Goal: Information Seeking & Learning: Learn about a topic

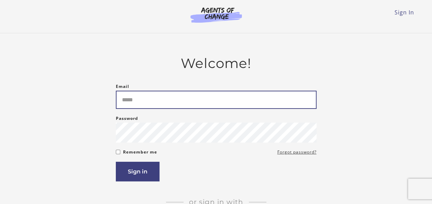
click at [136, 102] on input "Email" at bounding box center [216, 100] width 201 height 18
type input "**********"
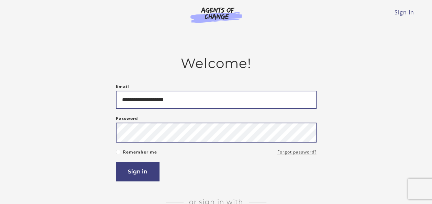
click at [116, 162] on button "Sign in" at bounding box center [138, 172] width 44 height 20
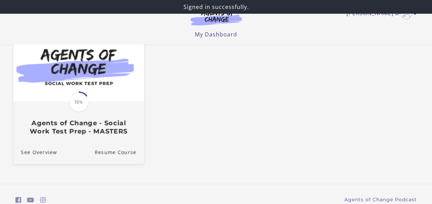
scroll to position [36, 0]
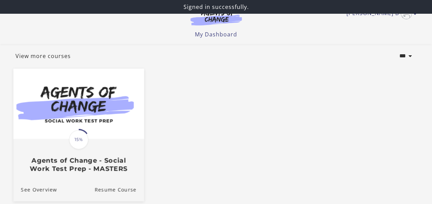
click at [112, 122] on img at bounding box center [78, 103] width 131 height 71
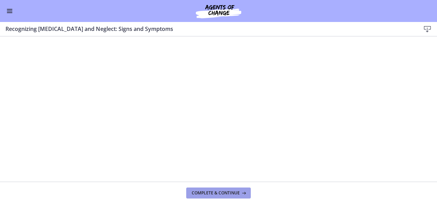
click at [220, 195] on span "Complete & continue" at bounding box center [216, 194] width 48 height 6
click at [200, 193] on span "Complete & continue" at bounding box center [216, 194] width 48 height 6
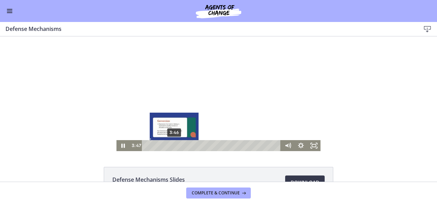
click at [173, 146] on div "Playbar" at bounding box center [175, 146] width 4 height 4
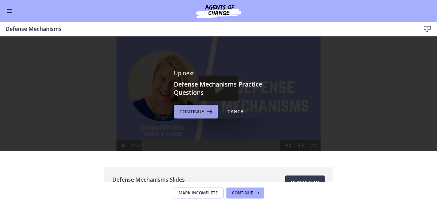
click at [188, 106] on button "Continue" at bounding box center [196, 112] width 44 height 14
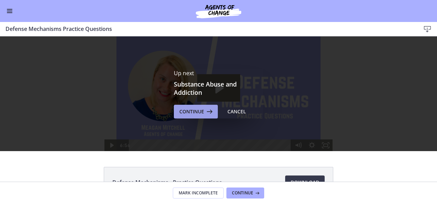
click at [189, 109] on span "Continue" at bounding box center [192, 112] width 25 height 8
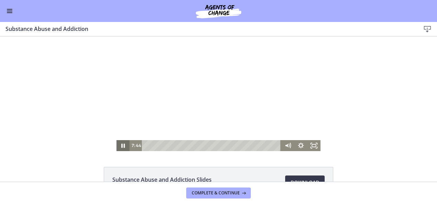
click at [121, 147] on icon "Pause" at bounding box center [122, 146] width 3 height 4
click at [122, 145] on icon "Play Video" at bounding box center [123, 145] width 3 height 4
click at [117, 147] on icon "Pause" at bounding box center [123, 145] width 13 height 11
click at [130, 149] on div "28:40 2:02" at bounding box center [206, 145] width 152 height 11
click at [121, 147] on icon "Play Video" at bounding box center [124, 145] width 16 height 13
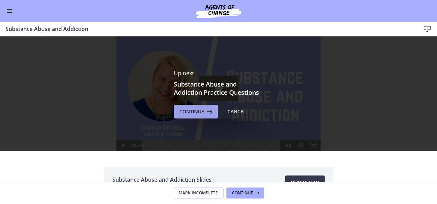
click at [185, 111] on span "Continue" at bounding box center [192, 112] width 25 height 8
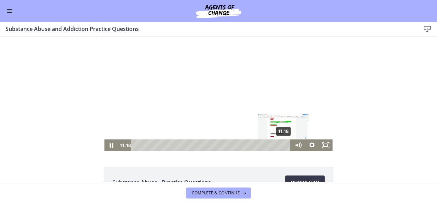
click at [282, 145] on div "11:18" at bounding box center [212, 146] width 152 height 12
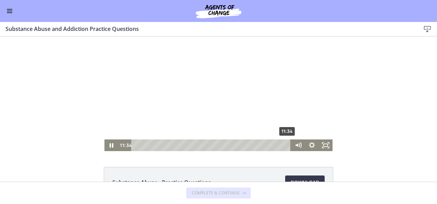
click at [287, 145] on div "11:34" at bounding box center [212, 146] width 152 height 12
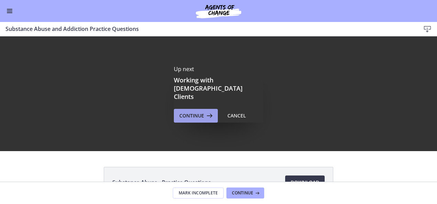
click at [189, 112] on span "Continue" at bounding box center [192, 116] width 25 height 8
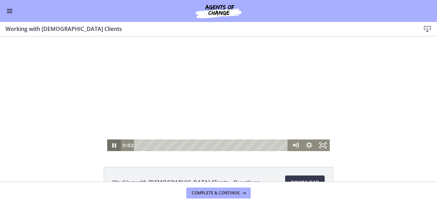
click at [111, 142] on icon "Pause" at bounding box center [114, 146] width 14 height 12
